Goal: Ask a question: Seek information or help from site administrators or community

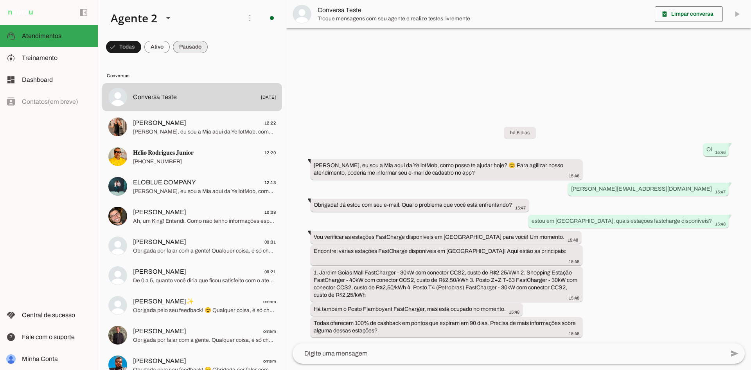
click at [141, 39] on span at bounding box center [123, 47] width 35 height 19
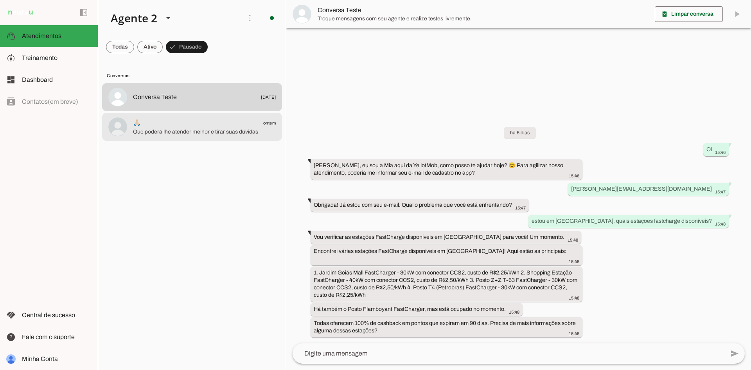
click at [220, 111] on md-item "🙏🏻 ontem Que poderá lhe atender melhor e tirar suas dúvidas" at bounding box center [192, 97] width 180 height 28
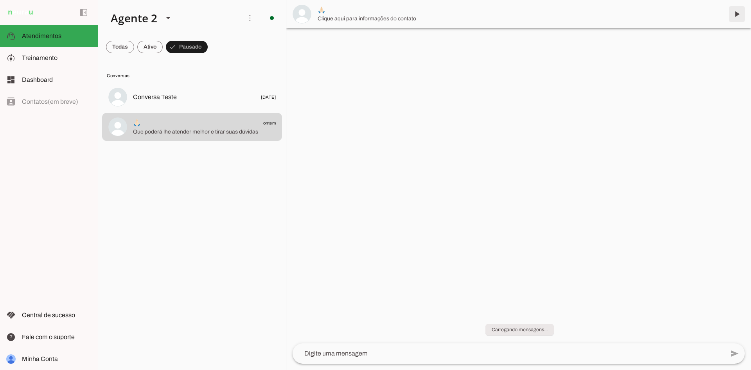
click at [739, 16] on span at bounding box center [736, 14] width 19 height 19
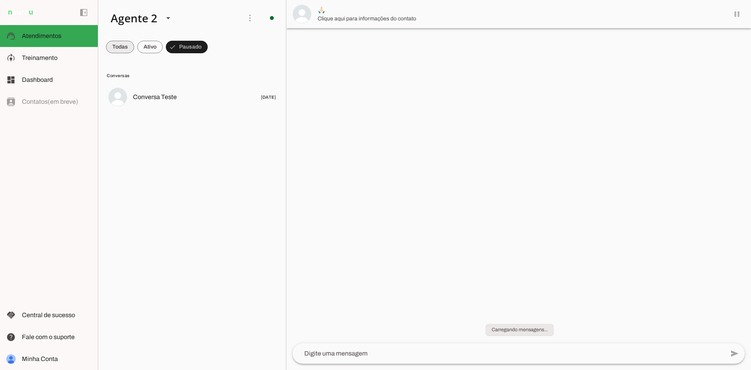
click at [117, 47] on span at bounding box center [120, 47] width 28 height 19
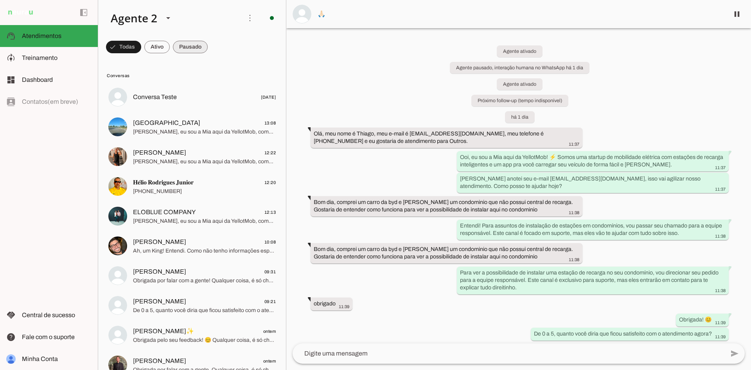
click at [141, 45] on span at bounding box center [123, 47] width 35 height 19
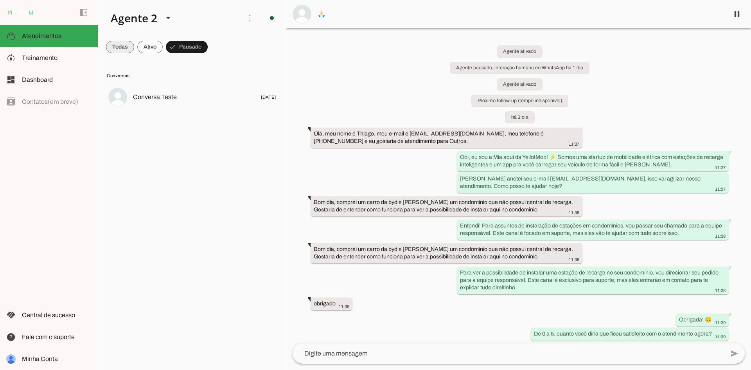
click at [113, 48] on span at bounding box center [120, 47] width 28 height 19
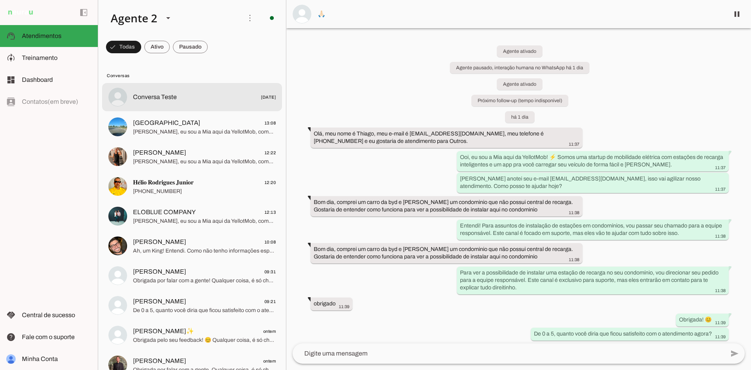
click at [198, 95] on span "Conversa Teste [DATE]" at bounding box center [204, 97] width 143 height 10
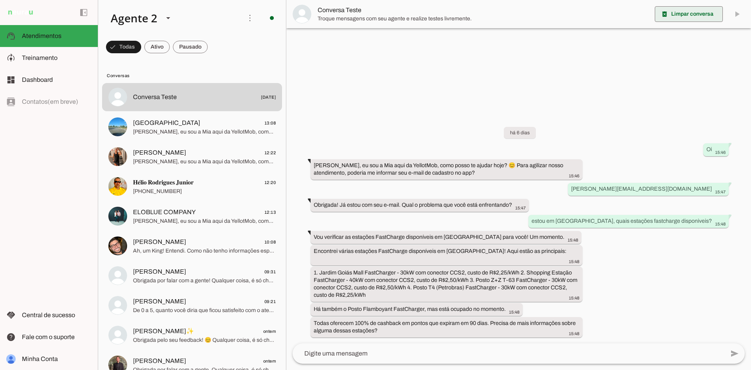
click at [702, 13] on span at bounding box center [689, 14] width 68 height 19
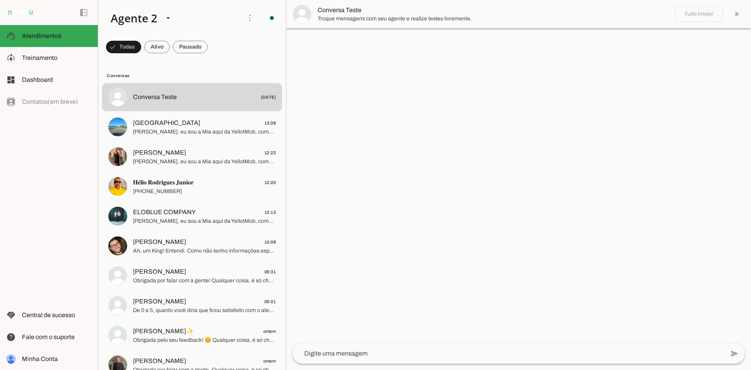
click at [415, 354] on textarea at bounding box center [509, 352] width 432 height 9
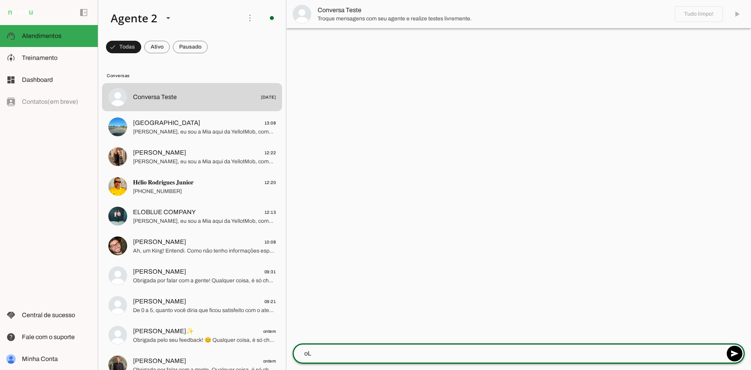
type textarea "o"
type textarea "Olá, tudo bem?"
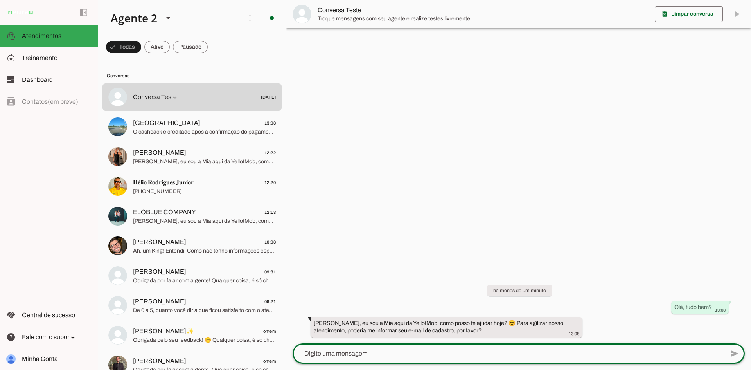
click at [445, 355] on textarea at bounding box center [509, 352] width 432 height 9
type textarea "[EMAIL_ADDRESS][DOMAIN_NAME]"
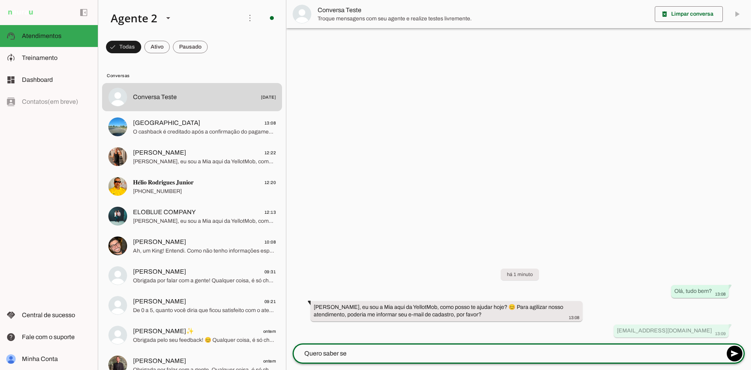
type textarea "Quero saber se"
type md-outlined-text-field "Quero saber se"
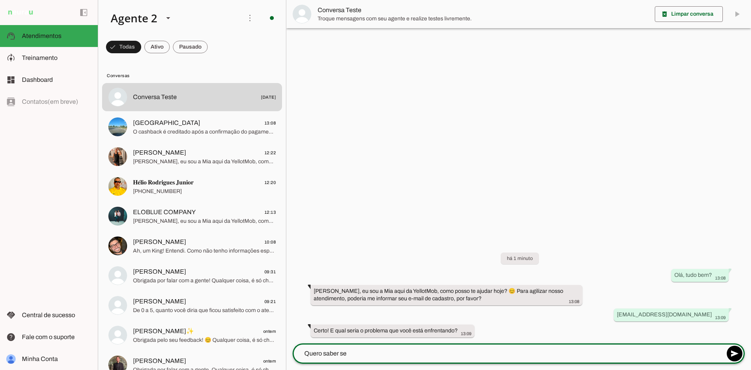
click at [382, 350] on textarea "Quero saber se" at bounding box center [509, 352] width 432 height 9
type textarea "Quero saber como resgato o cashback?"
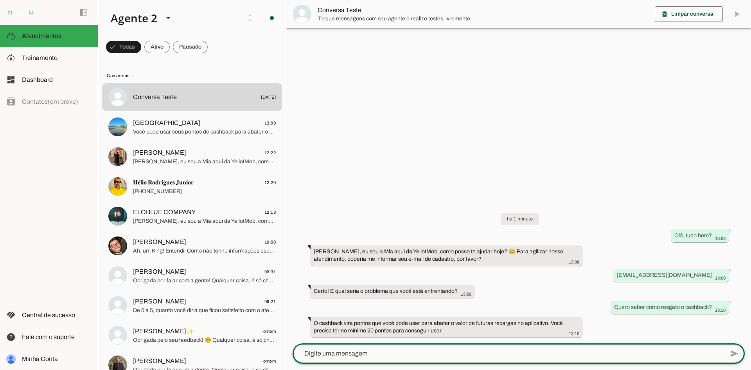
click at [394, 357] on textarea at bounding box center [509, 352] width 432 height 9
type textarea "Como faço para resgatar e usar?"
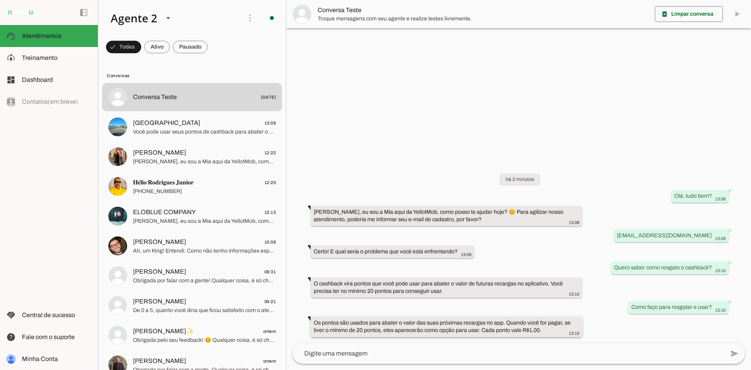
drag, startPoint x: 549, startPoint y: 329, endPoint x: 310, endPoint y: 317, distance: 240.0
click at [310, 317] on whatsapp-message-bubble "Os pontos são usados para abater o valor das suas próximas recargas no app. Qua…" at bounding box center [446, 326] width 272 height 20
click at [141, 45] on span at bounding box center [123, 47] width 35 height 19
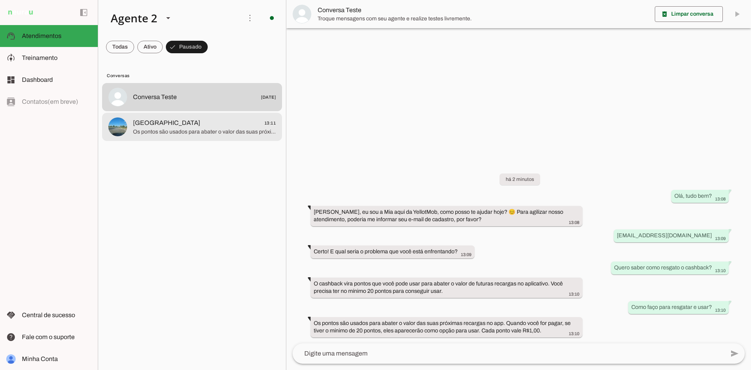
click at [242, 133] on span "Os pontos são usados para abater o valor das suas próximas recargas no app. Qua…" at bounding box center [204, 132] width 143 height 8
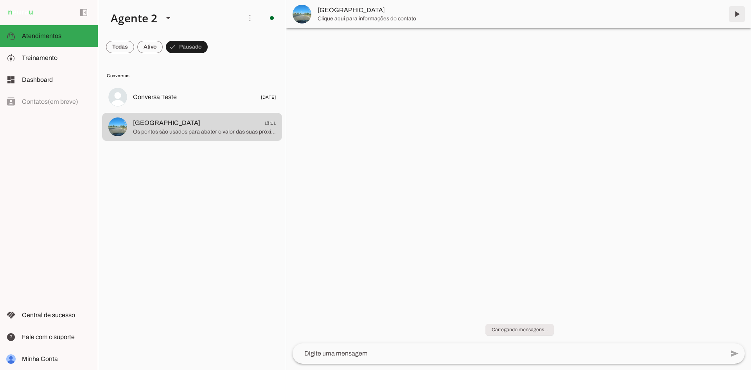
click at [737, 13] on span at bounding box center [736, 14] width 19 height 19
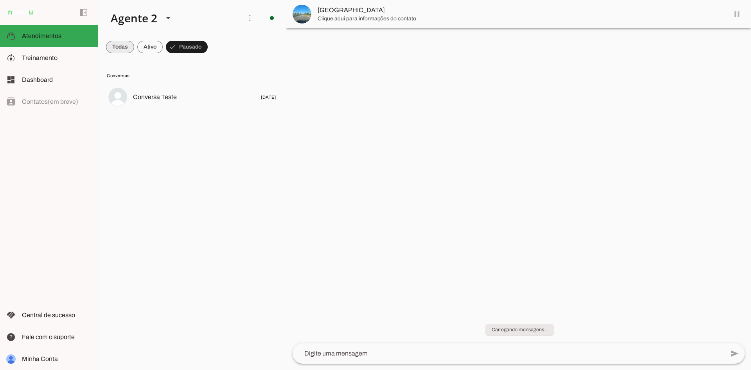
click at [121, 47] on span at bounding box center [120, 47] width 28 height 19
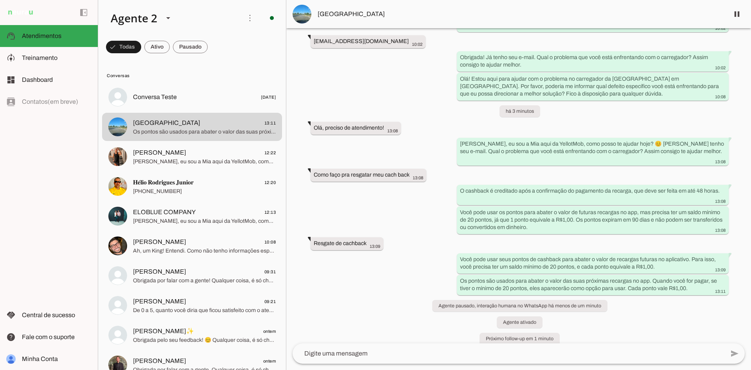
scroll to position [363, 0]
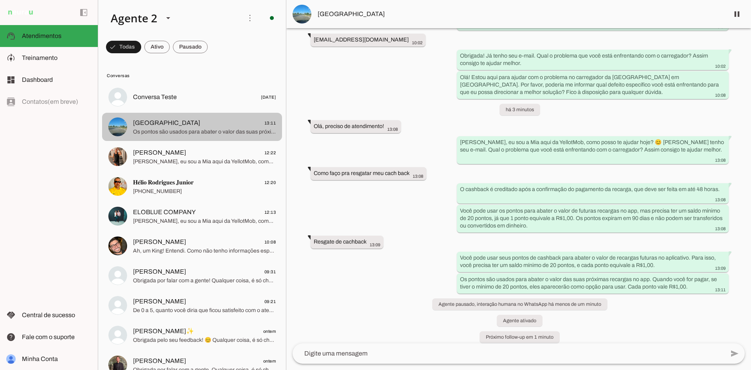
click at [190, 129] on span "Os pontos são usados para abater o valor das suas próximas recargas no app. Qua…" at bounding box center [204, 132] width 143 height 8
